Goal: Task Accomplishment & Management: Use online tool/utility

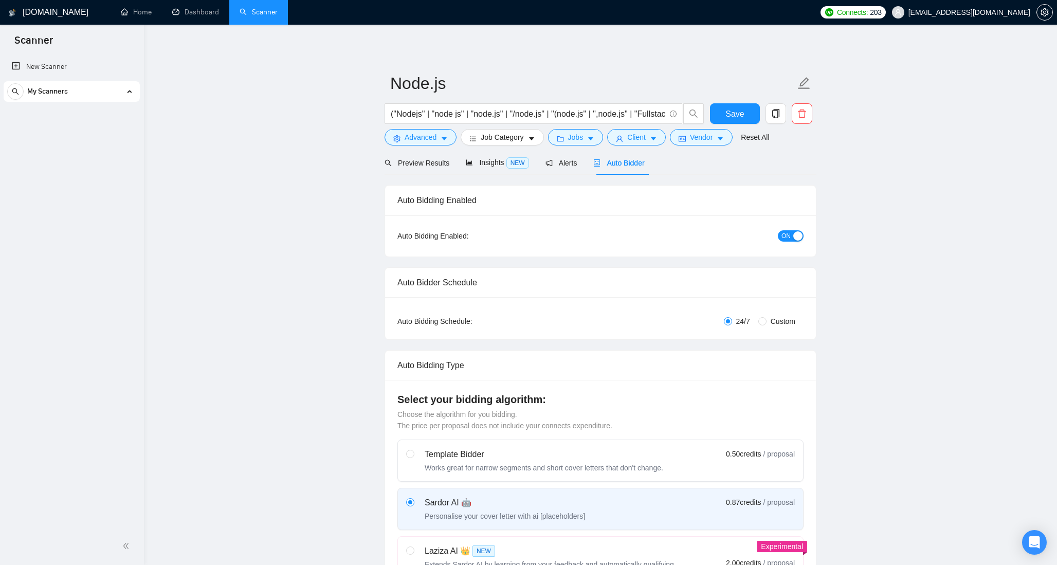
checkbox input "true"
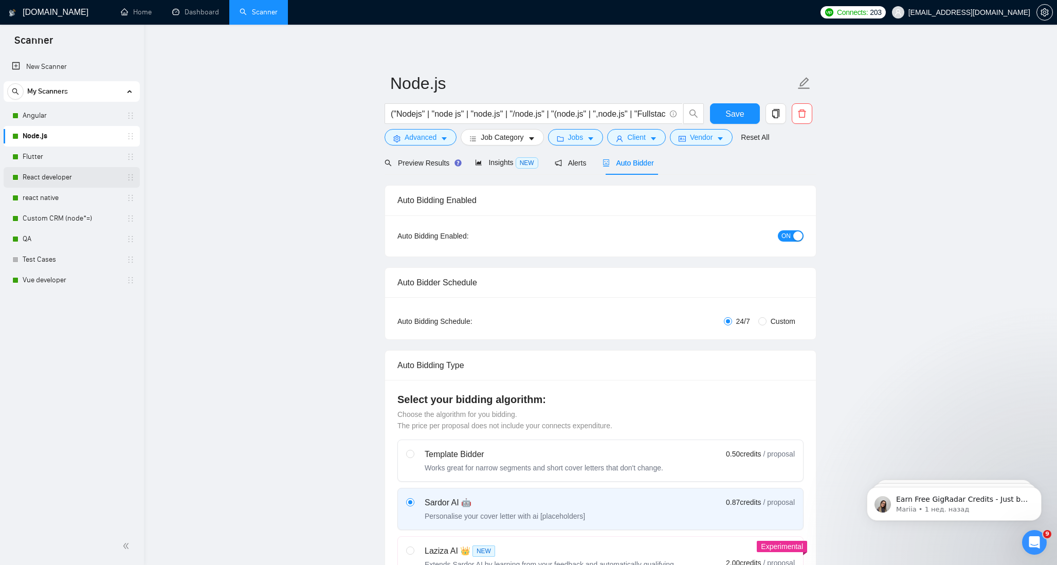
click at [46, 178] on link "React developer" at bounding box center [72, 177] width 98 height 21
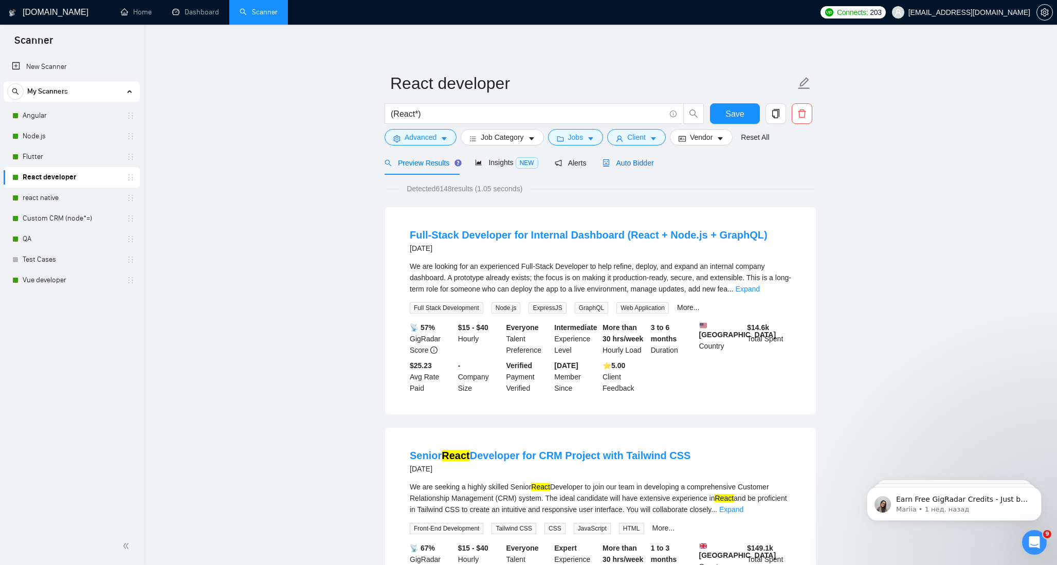
click at [639, 162] on span "Auto Bidder" at bounding box center [628, 163] width 51 height 8
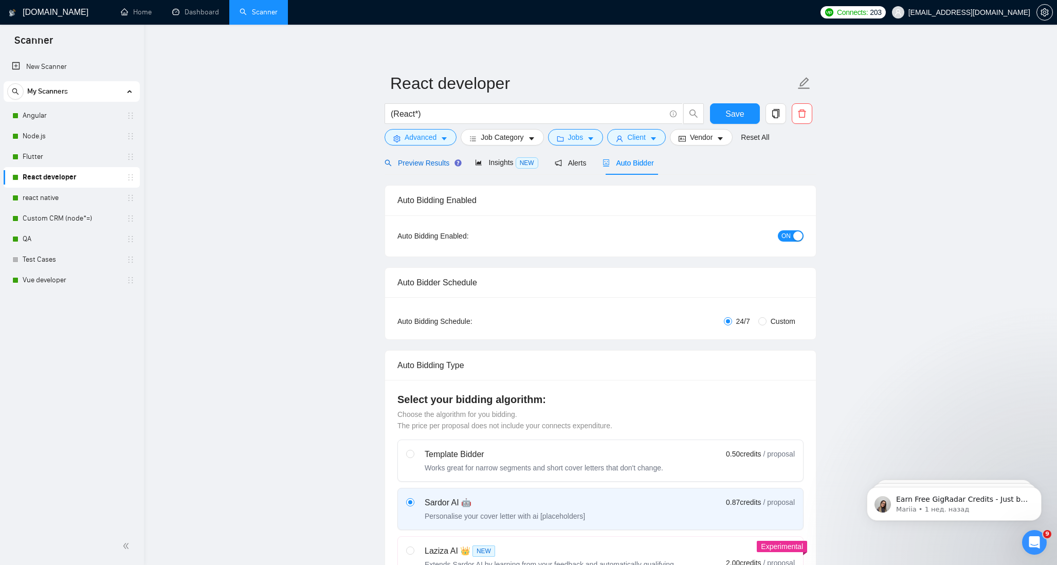
click at [417, 165] on span "Preview Results" at bounding box center [422, 163] width 74 height 8
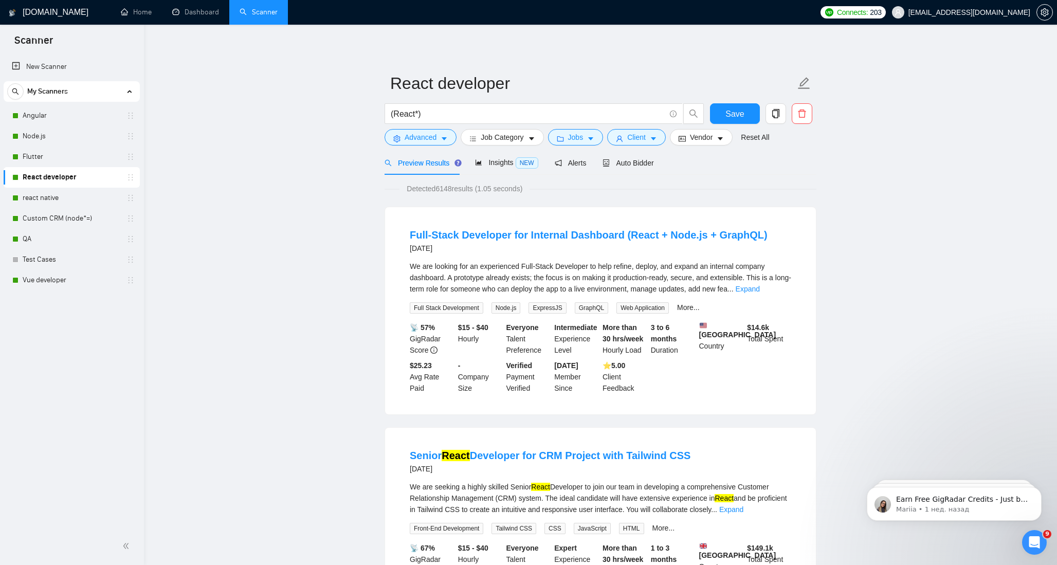
click at [427, 164] on span "Preview Results" at bounding box center [422, 163] width 74 height 8
click at [728, 112] on span "Save" at bounding box center [735, 113] width 19 height 13
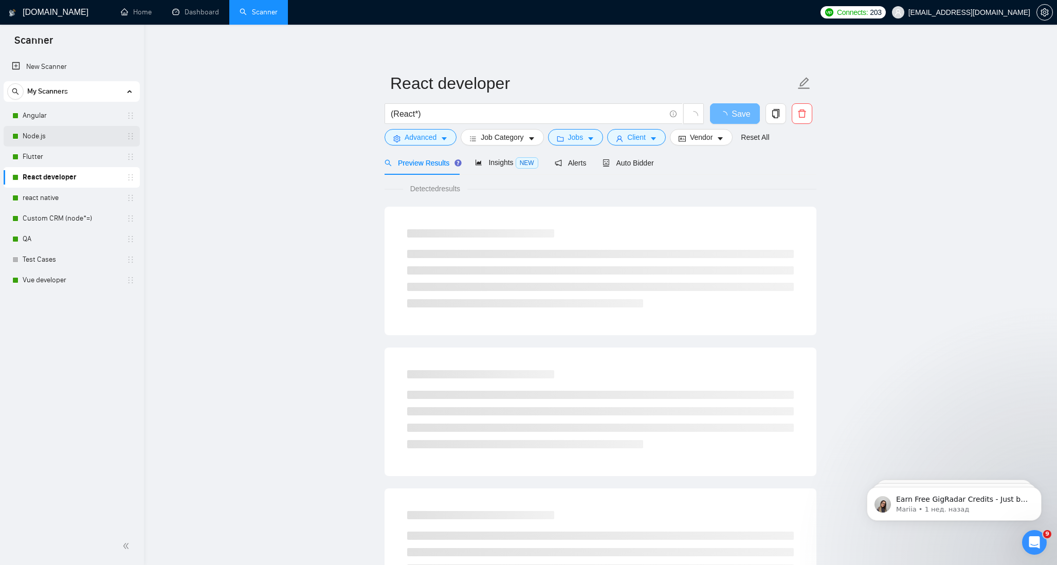
click at [56, 135] on link "Node.js" at bounding box center [72, 136] width 98 height 21
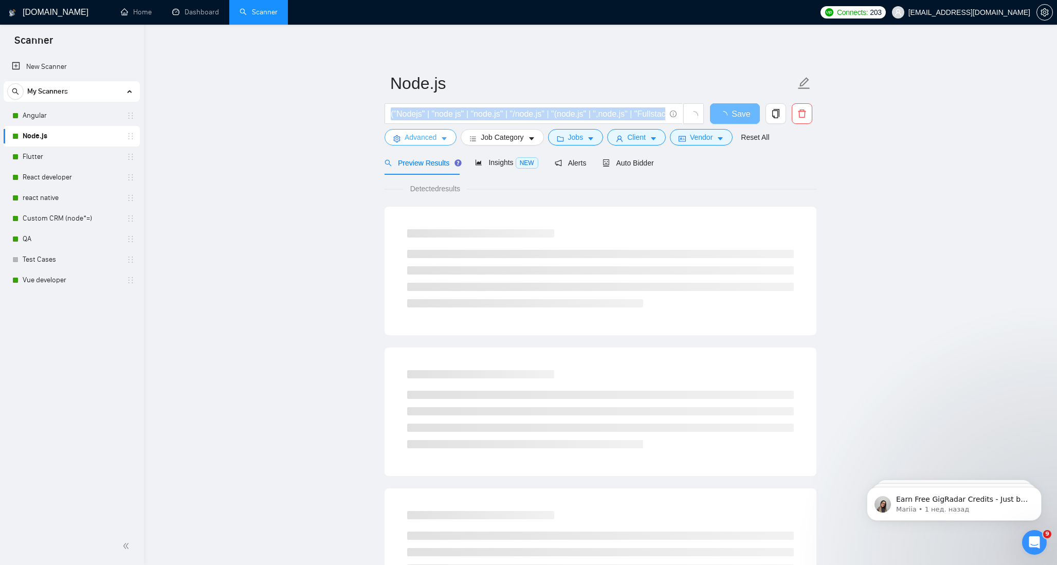
drag, startPoint x: 390, startPoint y: 114, endPoint x: 390, endPoint y: 130, distance: 16.5
click at [390, 130] on form "Node.js ("Nodejs" | "node js" | "node.js" | "/node.js" | "(node.js" | ",node.js…" at bounding box center [601, 109] width 432 height 84
click at [45, 177] on link "React developer" at bounding box center [72, 177] width 98 height 21
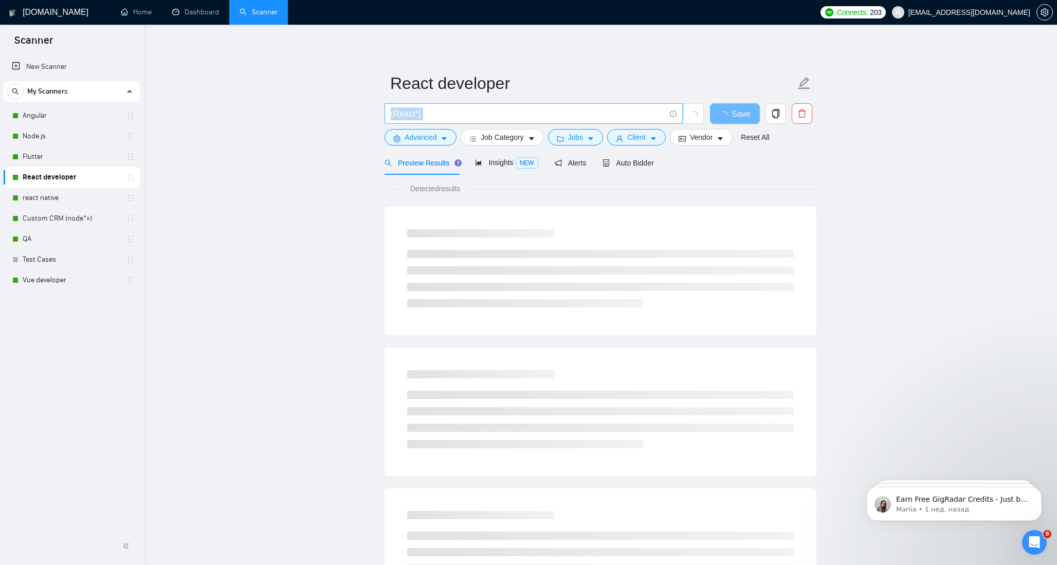
click at [450, 115] on input "(React*)" at bounding box center [528, 113] width 275 height 13
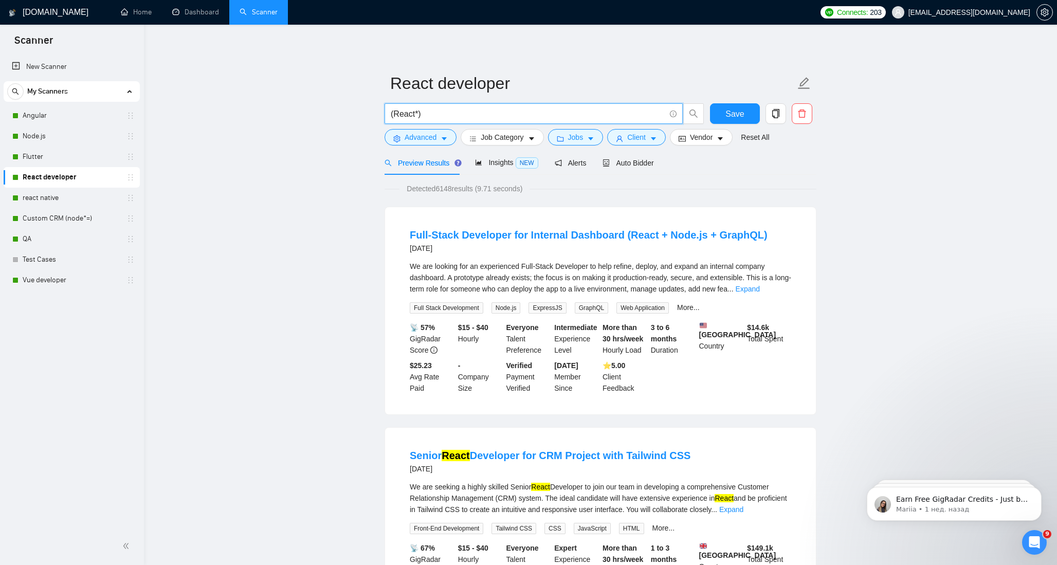
drag, startPoint x: 445, startPoint y: 112, endPoint x: 332, endPoint y: 114, distance: 112.7
paste input ""Nodejs" | "node js" | "node.js" | "/node.js" | "(node.js" | ",node.js" | "Full…"
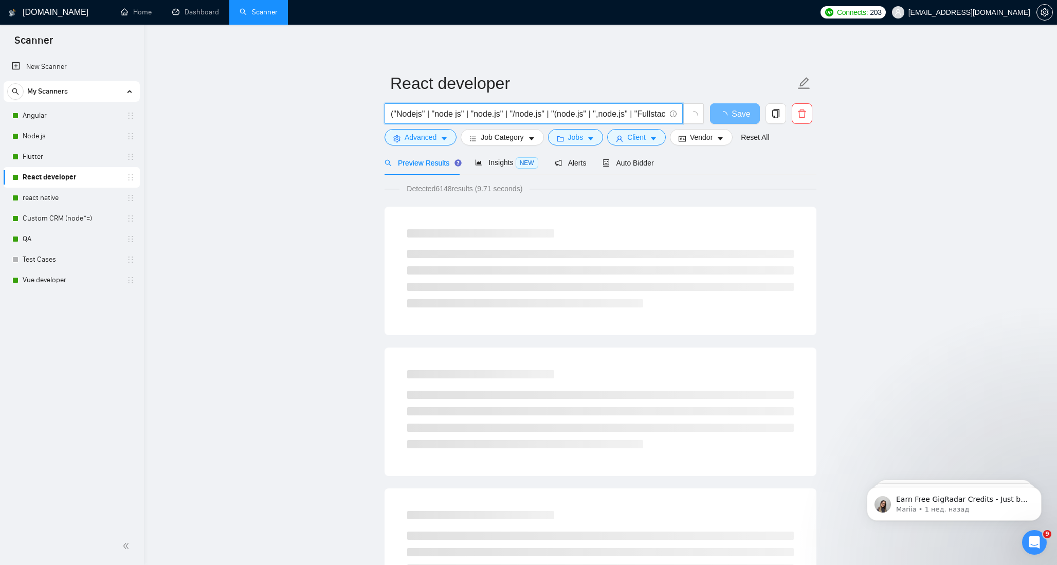
click at [410, 115] on input "("Nodejs" | "node js" | "node.js" | "/node.js" | "(node.js" | ",node.js" | "Ful…" at bounding box center [528, 113] width 275 height 13
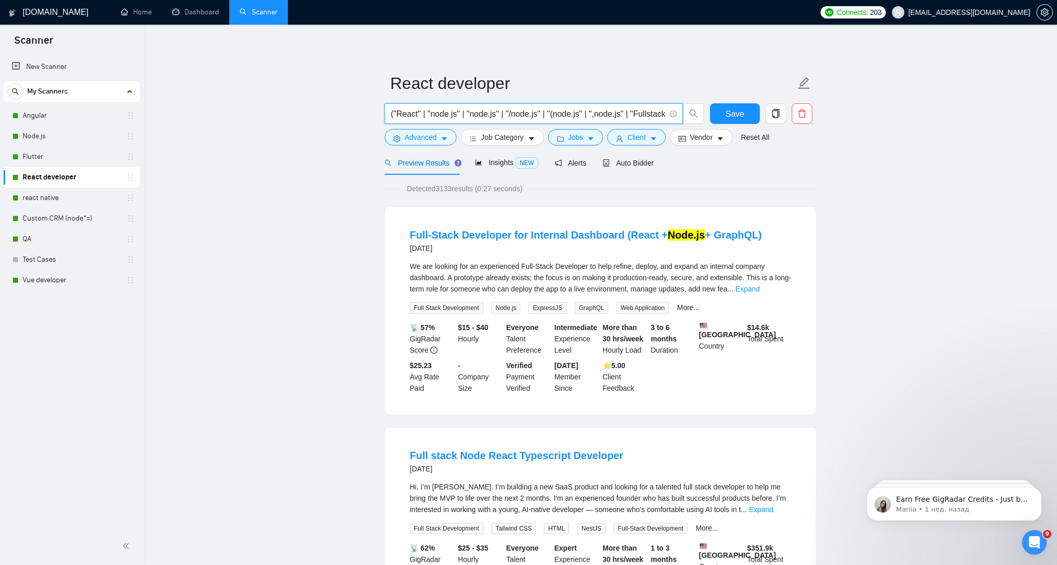
click at [442, 114] on input "("React" | "node js" | "node.js" | "/node.js" | "(node.js" | ",node.js" | "Full…" at bounding box center [528, 113] width 275 height 13
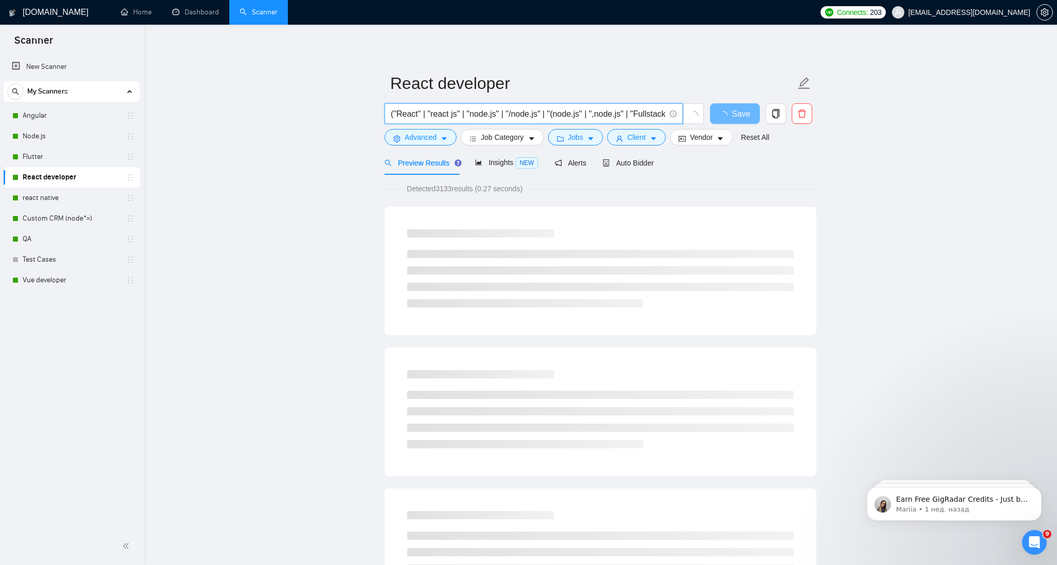
click at [439, 116] on input "("React" | "react js" | "node.js" | "/node.js" | "(node.js" | ",node.js" | "Ful…" at bounding box center [528, 113] width 275 height 13
click at [476, 114] on input "("React" | "react js" | "node.js" | "/node.js" | "(node.js" | ",node.js" | "Ful…" at bounding box center [528, 113] width 275 height 13
paste input "react"
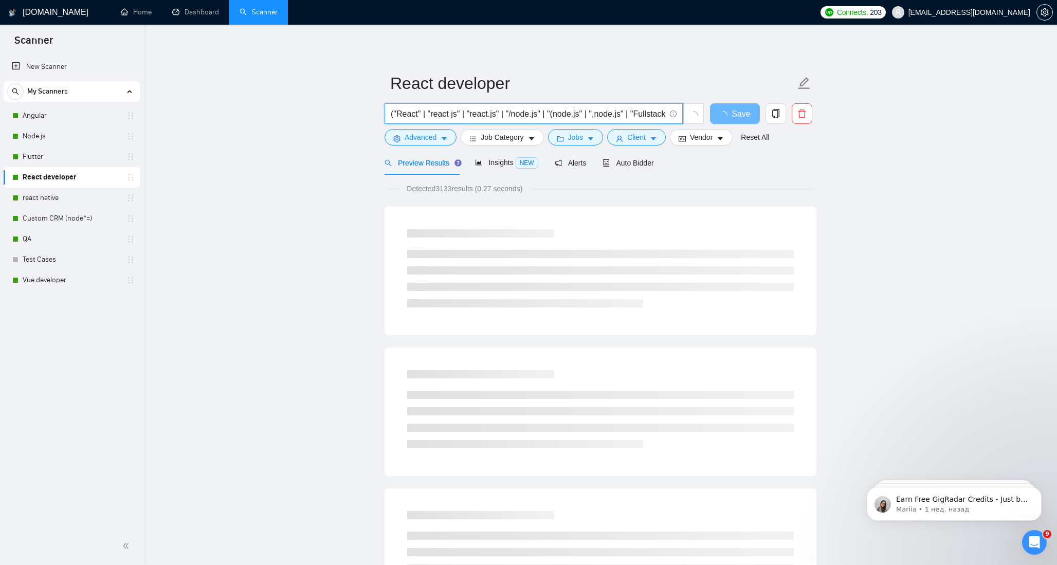
click at [522, 115] on input "("React" | "react js" | "react.js" | "/node.js" | "(node.js" | ",node.js" | "Fu…" at bounding box center [528, 113] width 275 height 13
paste input "react"
click at [571, 113] on input "("React" | "react js" | "react.js" | "/react.js" | "(node.js" | ",node.js" | "F…" at bounding box center [528, 113] width 275 height 13
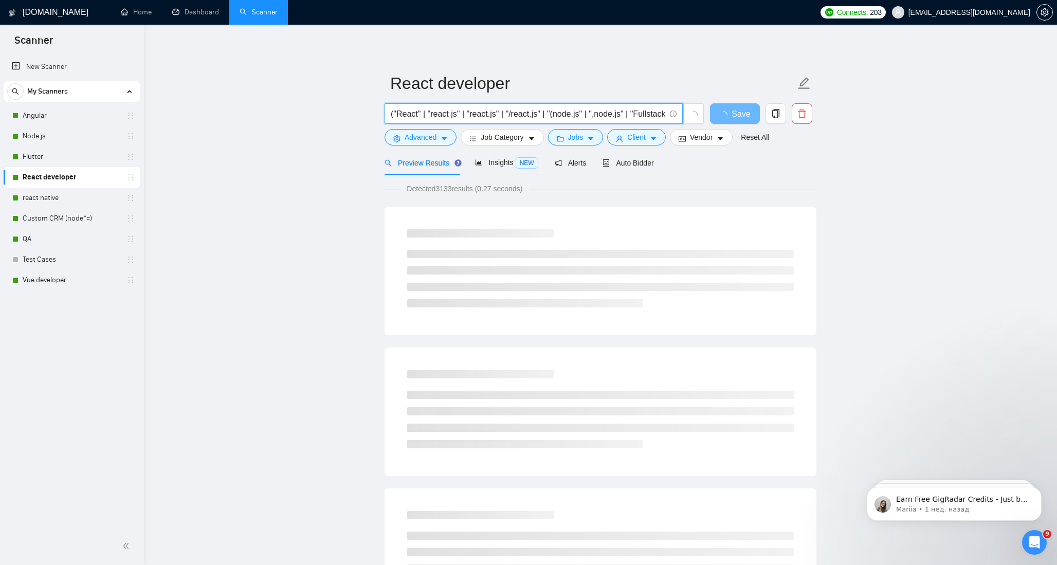
paste input "react"
click at [614, 115] on input "("React" | "react js" | "react.js" | "/react.js" | "(react.js" | ",node.js" | "…" at bounding box center [528, 113] width 275 height 13
paste input "react"
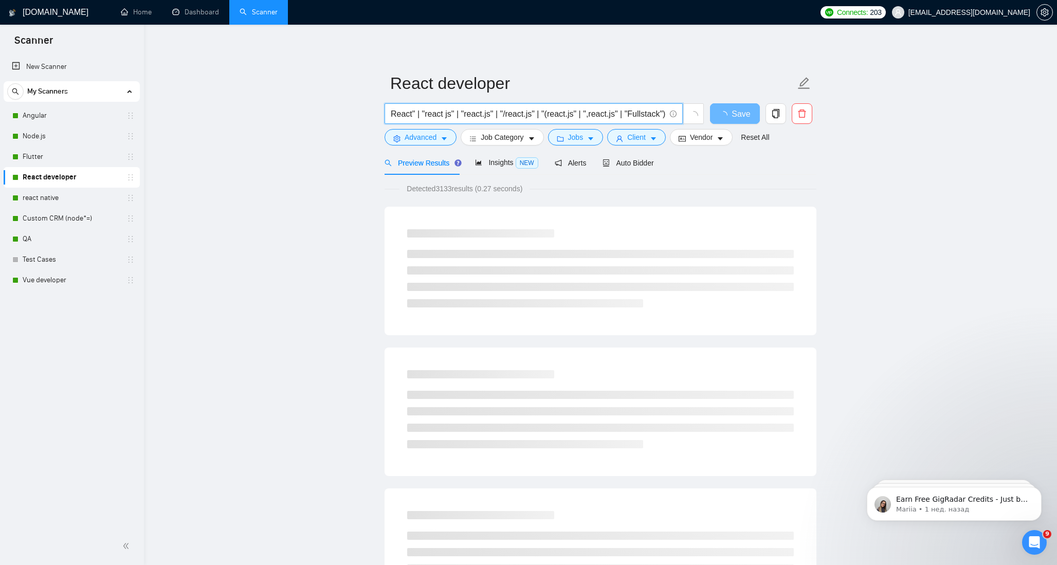
click at [639, 115] on input "("React" | "react js" | "react.js" | "/react.js" | "(react.js" | ",react.js" | …" at bounding box center [528, 113] width 275 height 13
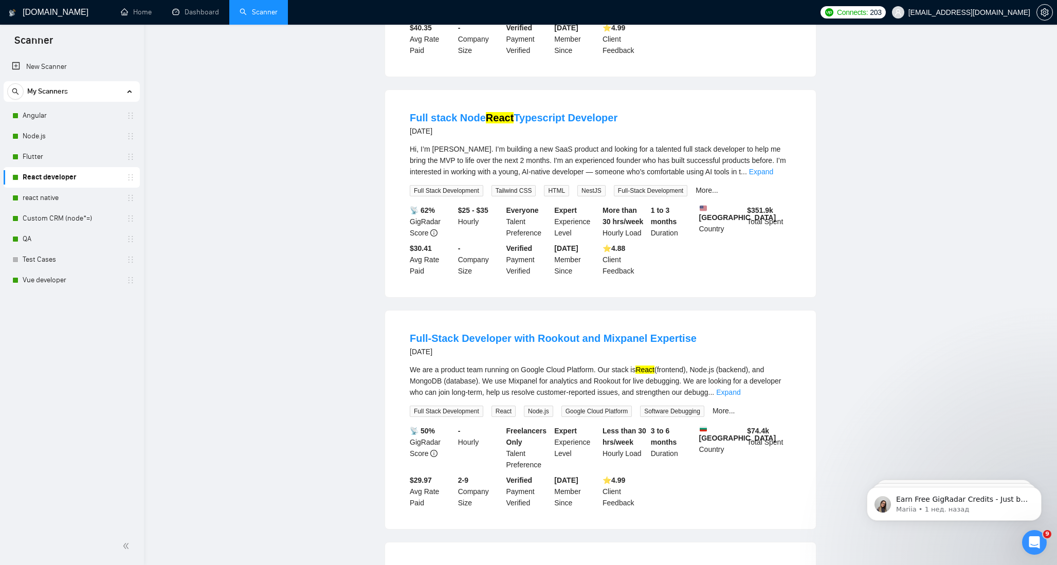
scroll to position [0, 0]
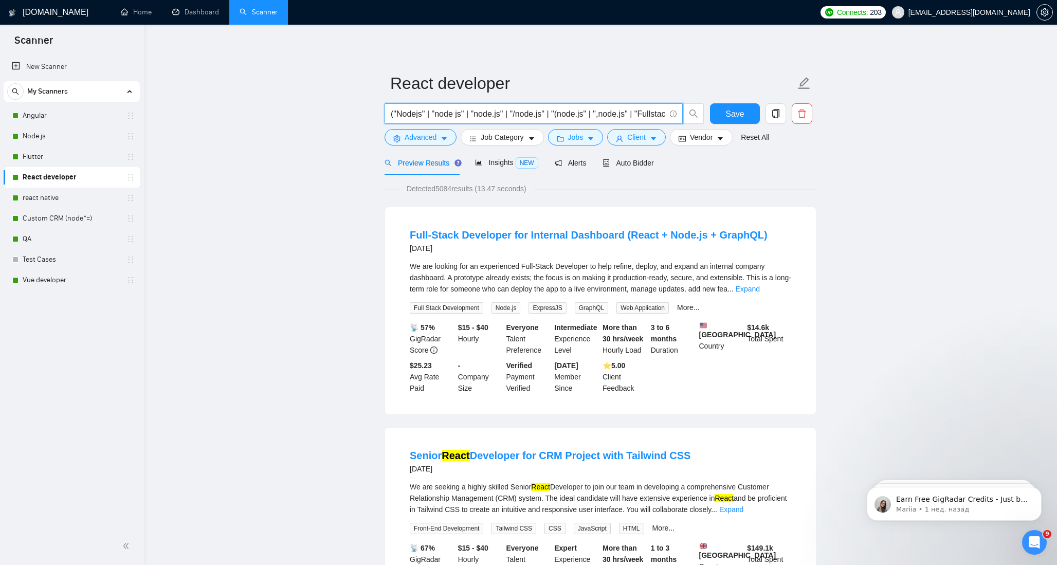
type input "(React*)"
